Goal: Task Accomplishment & Management: Manage account settings

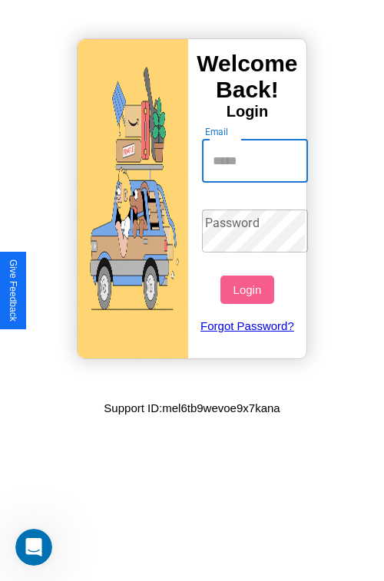
click at [256, 160] on input "Email" at bounding box center [255, 161] width 107 height 43
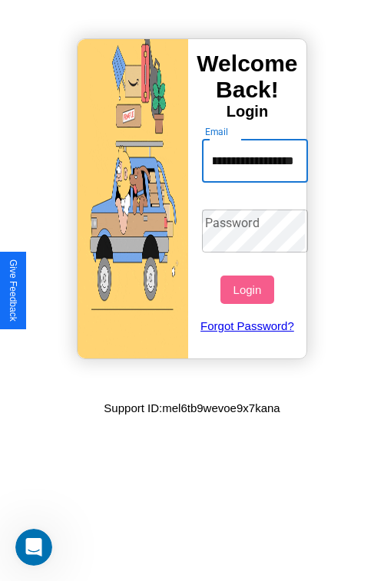
scroll to position [0, 45]
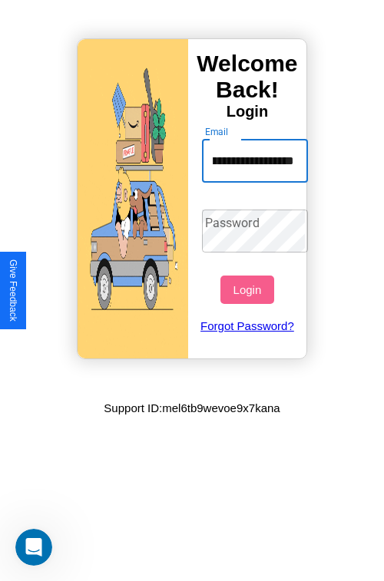
type input "**********"
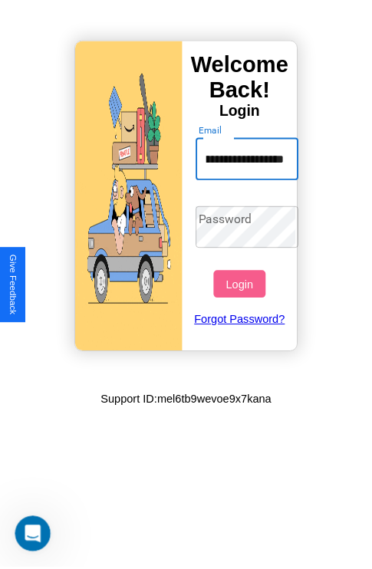
scroll to position [0, 0]
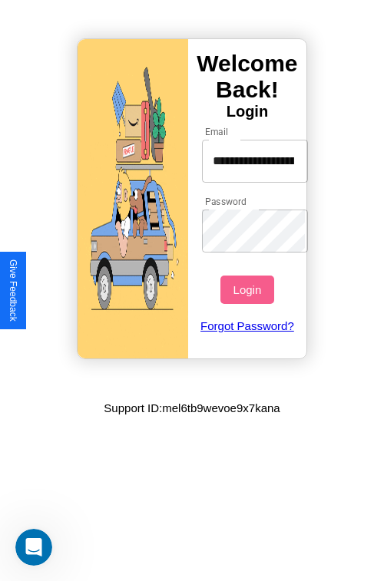
click at [249, 289] on button "Login" at bounding box center [246, 289] width 53 height 28
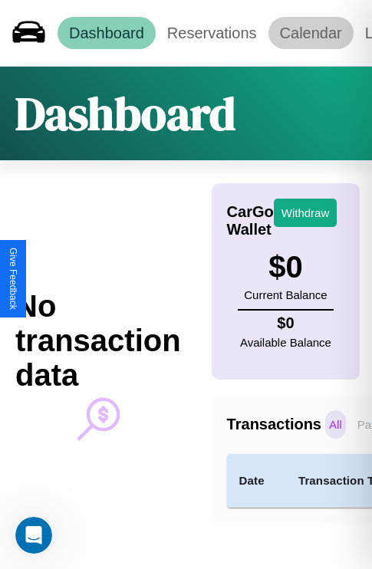
click at [311, 32] on link "Calendar" at bounding box center [310, 33] width 85 height 32
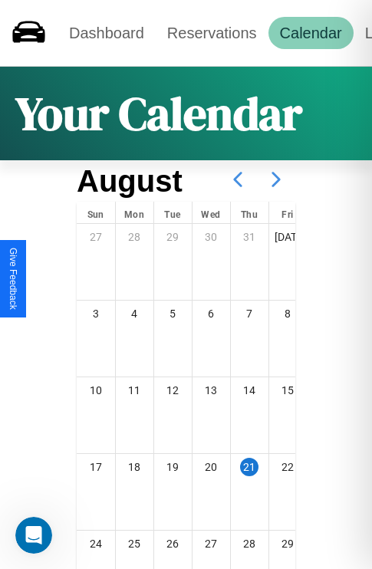
click at [276, 179] on icon at bounding box center [276, 179] width 38 height 38
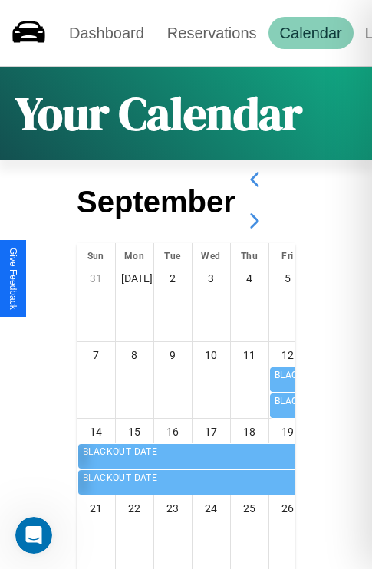
click at [254, 221] on icon at bounding box center [254, 221] width 38 height 38
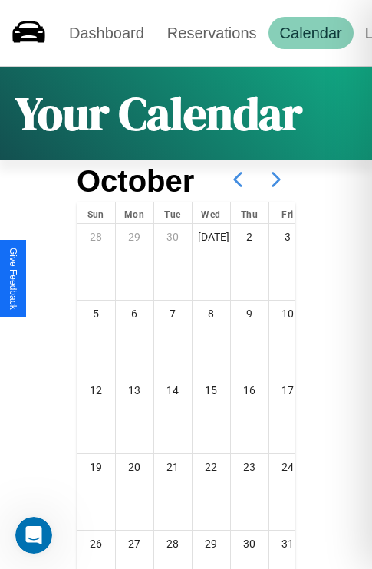
click at [276, 179] on icon at bounding box center [276, 179] width 38 height 38
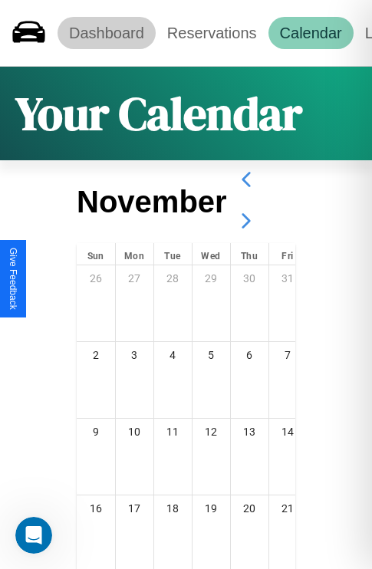
click at [106, 32] on link "Dashboard" at bounding box center [107, 33] width 98 height 32
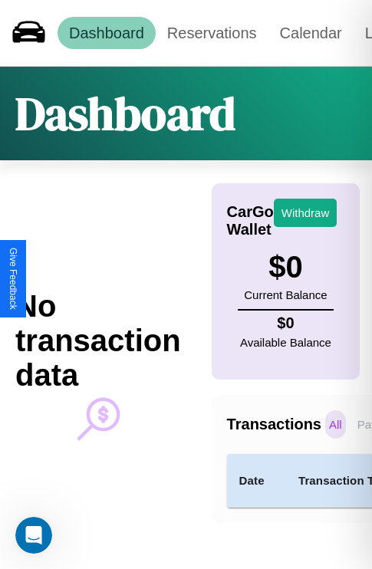
scroll to position [26, 128]
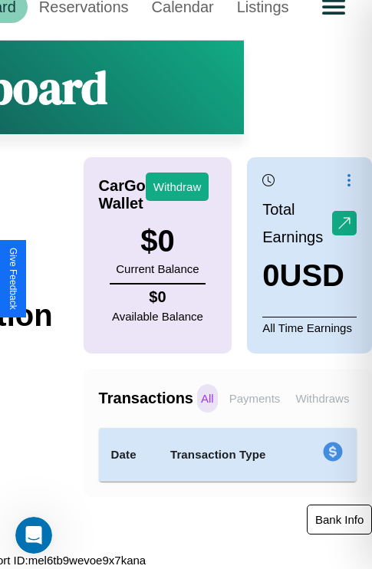
click at [339, 519] on button "Bank Info" at bounding box center [339, 520] width 65 height 30
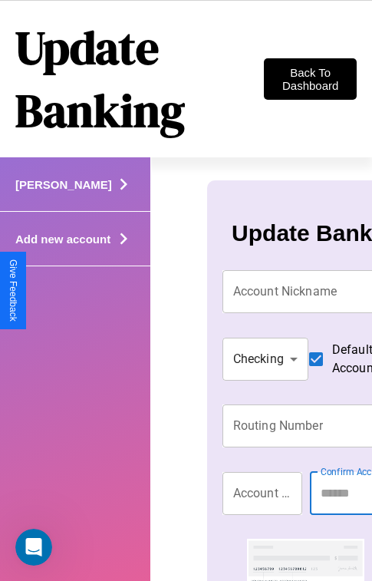
click at [112, 196] on icon at bounding box center [123, 184] width 23 height 23
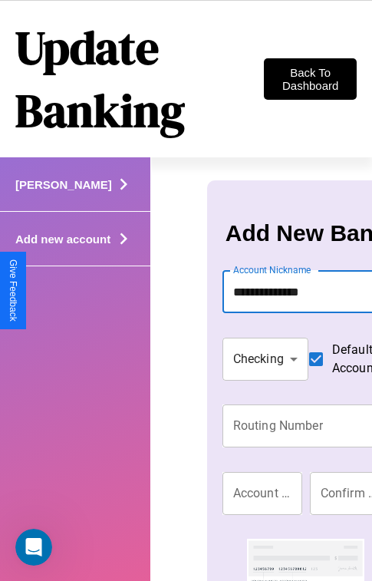
type input "**********"
